Goal: Book appointment/travel/reservation

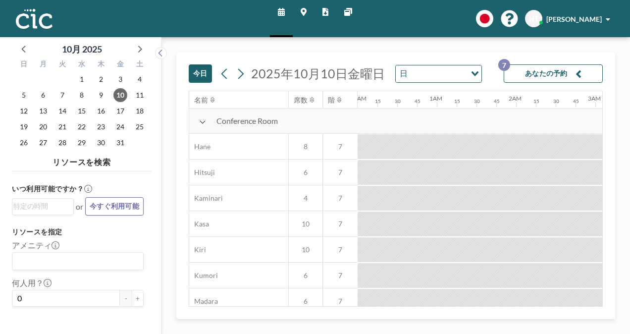
scroll to position [732, 1090]
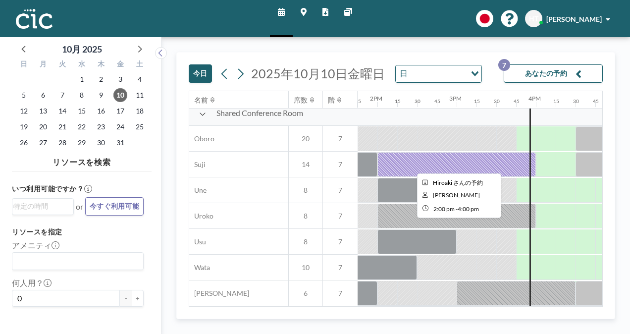
click at [478, 157] on div at bounding box center [456, 164] width 159 height 25
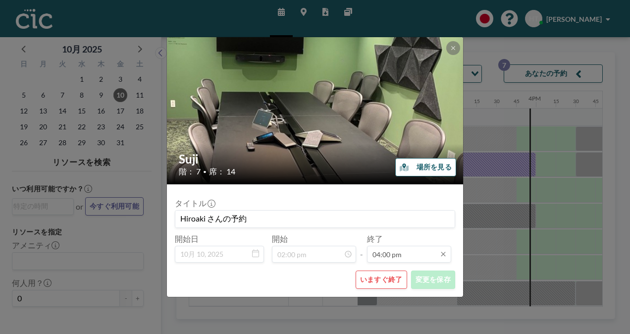
scroll to position [1128, 0]
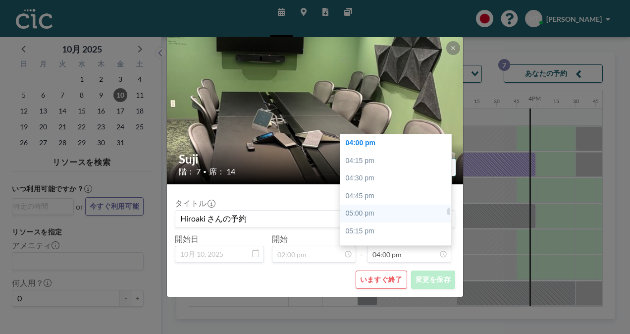
click at [372, 212] on div "05:00 pm" at bounding box center [398, 214] width 116 height 18
type input "05:00 pm"
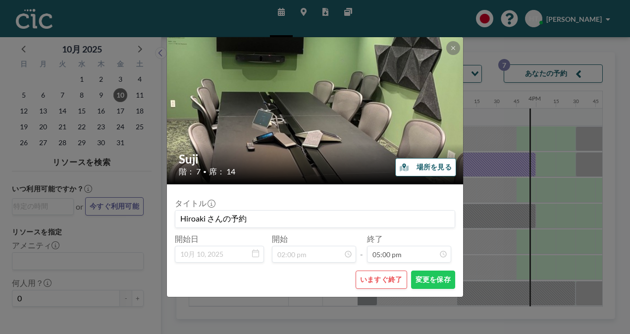
scroll to position [1199, 0]
click at [431, 278] on button "変更を保存" at bounding box center [433, 279] width 44 height 18
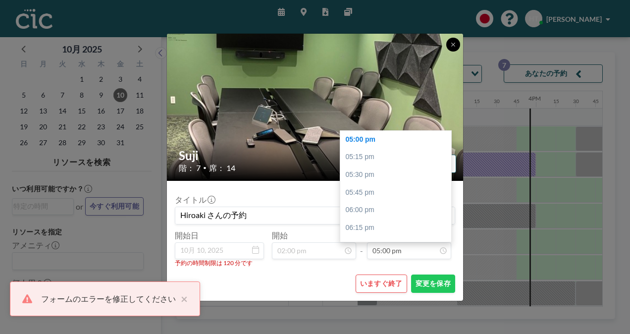
click at [451, 45] on icon at bounding box center [453, 45] width 6 height 6
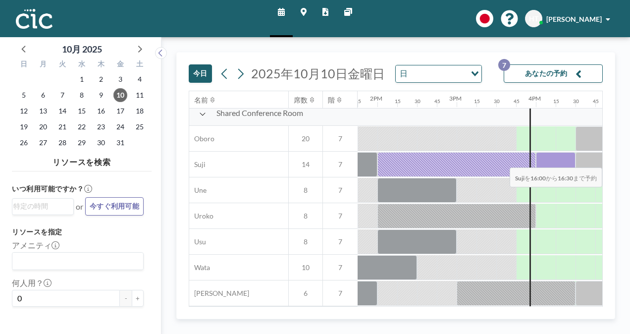
drag, startPoint x: 549, startPoint y: 161, endPoint x: 566, endPoint y: 160, distance: 16.9
click at [566, 160] on div at bounding box center [556, 164] width 40 height 25
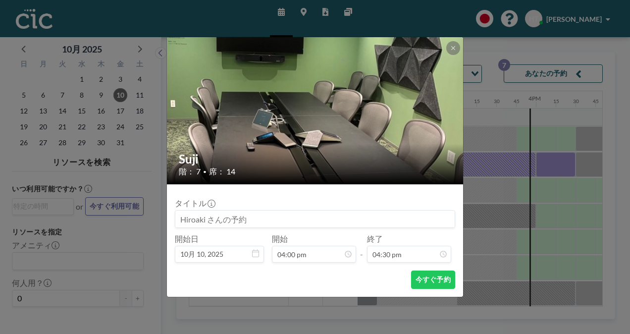
scroll to position [1164, 0]
click at [453, 49] on icon at bounding box center [453, 48] width 6 height 6
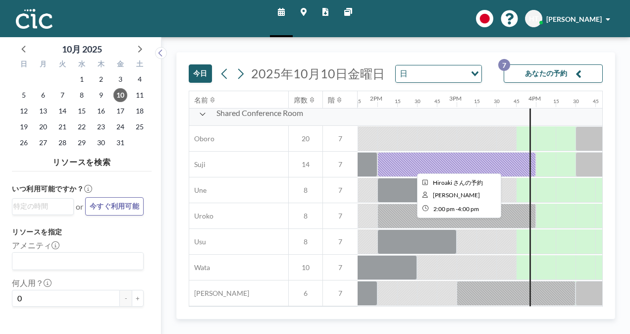
click at [493, 161] on div at bounding box center [456, 164] width 159 height 25
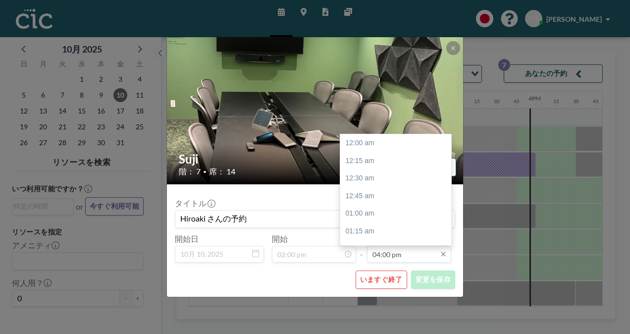
scroll to position [1128, 0]
click at [396, 255] on input "04:00 pm" at bounding box center [409, 254] width 84 height 17
click at [372, 177] on div "04:30 pm" at bounding box center [398, 178] width 116 height 18
type input "04:30 pm"
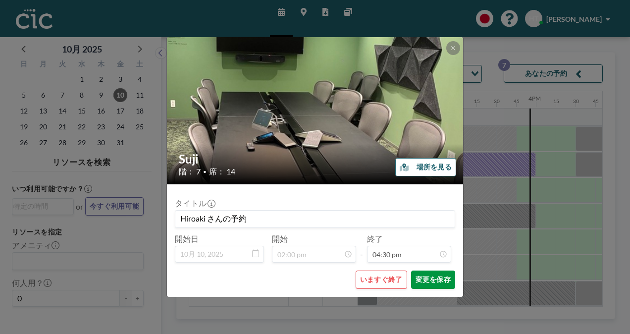
click at [427, 280] on button "変更を保存" at bounding box center [433, 279] width 44 height 18
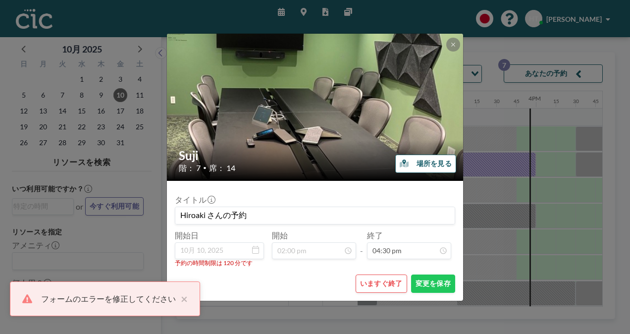
click at [449, 38] on div at bounding box center [453, 45] width 14 height 14
click at [455, 50] on button at bounding box center [453, 45] width 14 height 14
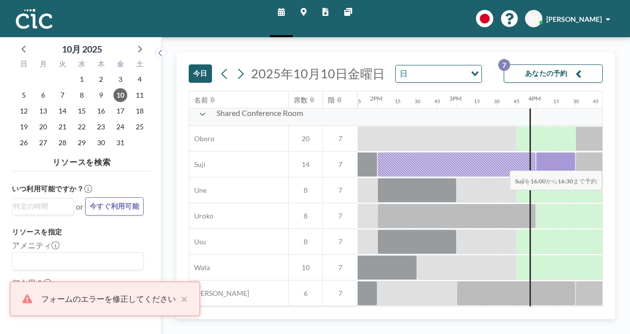
drag, startPoint x: 547, startPoint y: 161, endPoint x: 570, endPoint y: 163, distance: 23.4
click at [570, 163] on div at bounding box center [556, 164] width 40 height 25
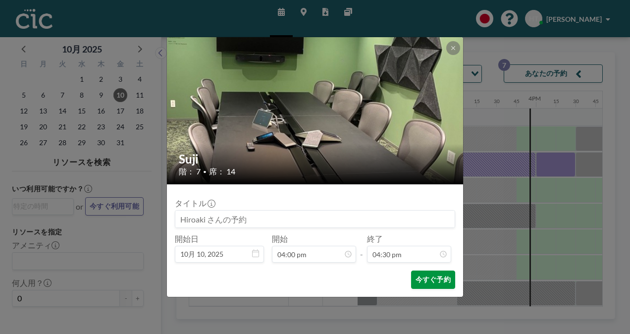
click at [430, 280] on button "今すぐ予約" at bounding box center [433, 279] width 44 height 18
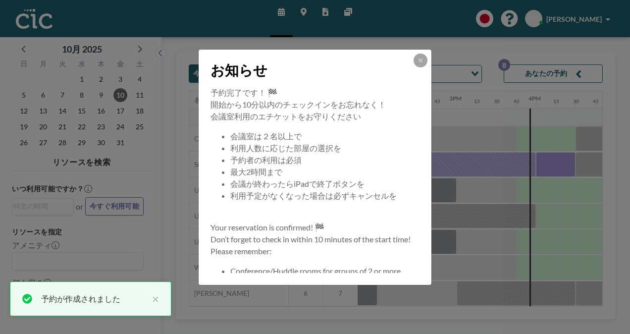
scroll to position [732, 1090]
click at [418, 65] on button at bounding box center [421, 60] width 14 height 14
